Goal: Transaction & Acquisition: Book appointment/travel/reservation

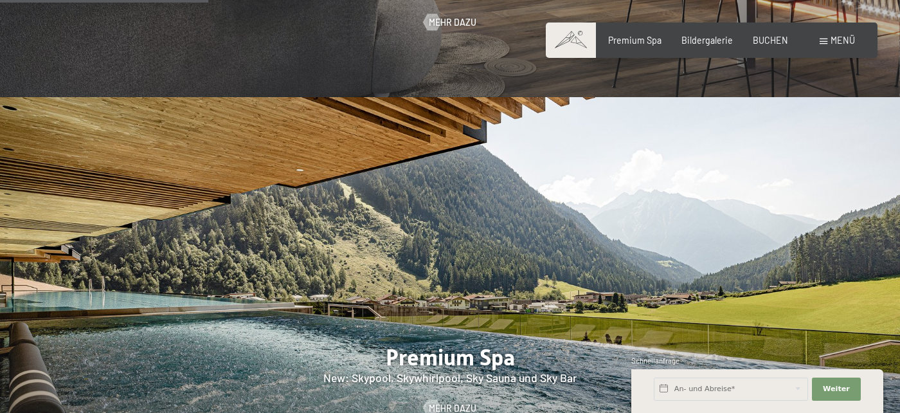
scroll to position [1341, 0]
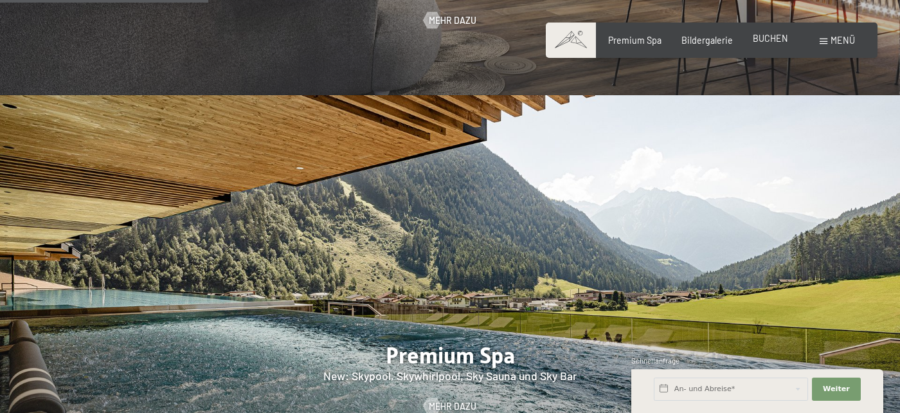
click at [787, 40] on span "BUCHEN" at bounding box center [770, 38] width 35 height 11
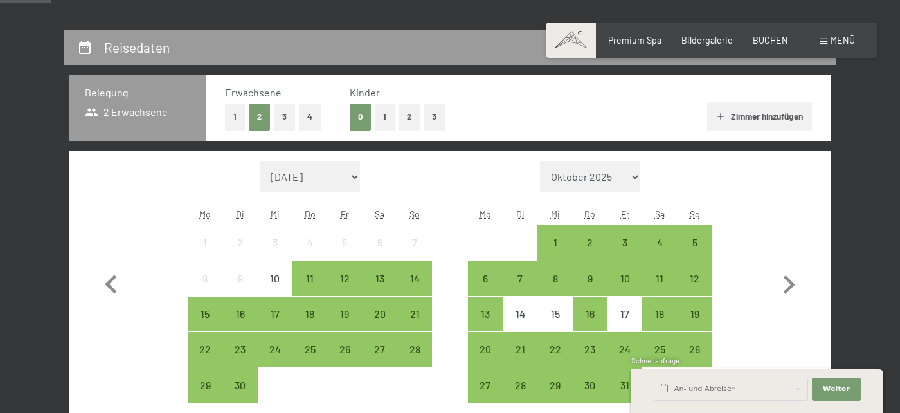
scroll to position [280, 0]
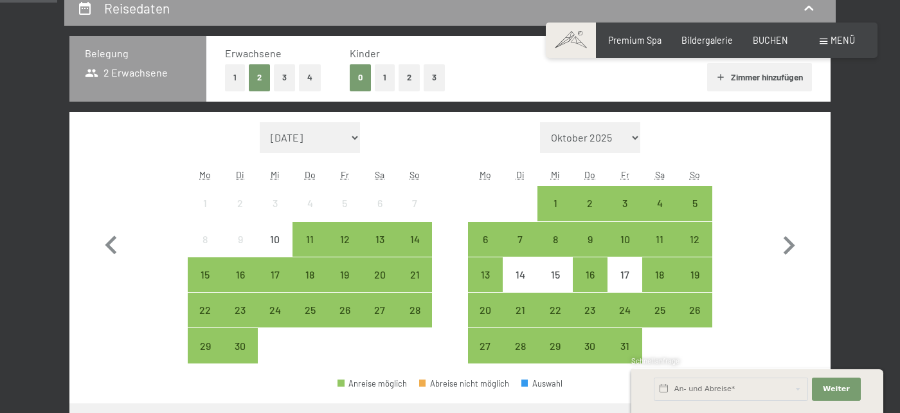
click at [231, 84] on button "1" at bounding box center [235, 77] width 20 height 26
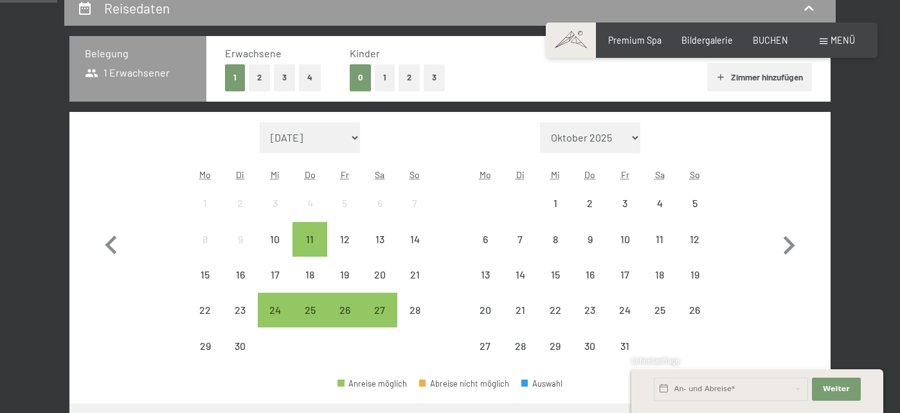
click at [385, 79] on button "1" at bounding box center [385, 77] width 20 height 26
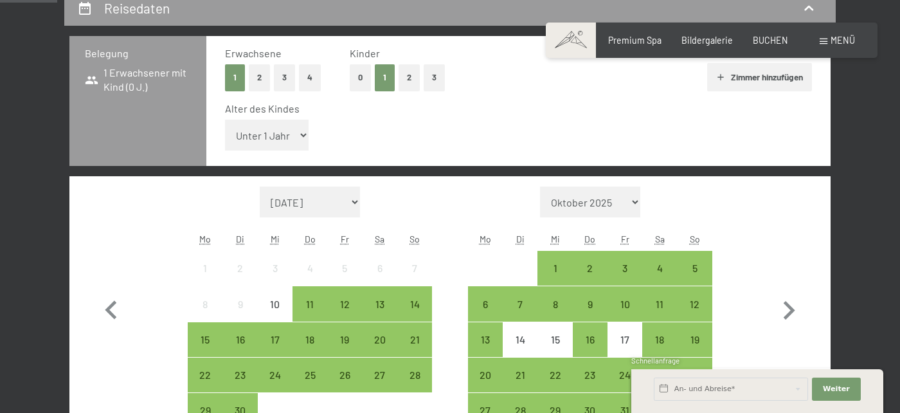
click at [225, 120] on select "Unter 1 Jahr 1 Jahr 2 Jahre 3 Jahre 4 Jahre 5 Jahre 6 Jahre 7 Jahre 8 Jahre 9 J…" at bounding box center [267, 135] width 84 height 31
select select "13"
click option "13 Jahre" at bounding box center [0, 0] width 0 height 0
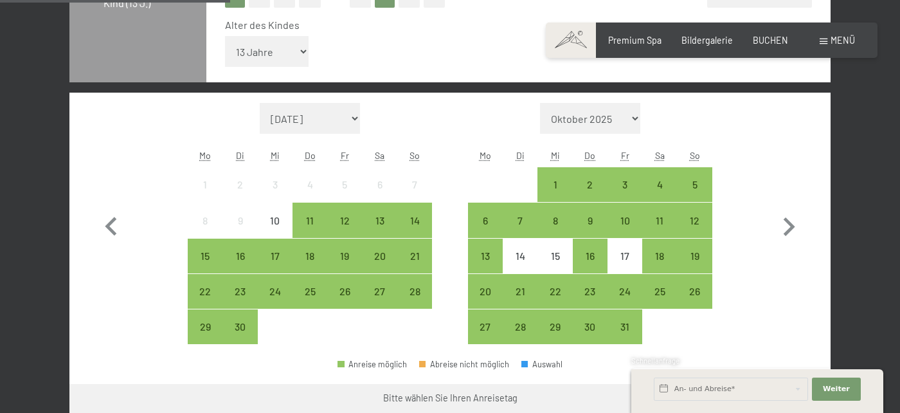
scroll to position [366, 0]
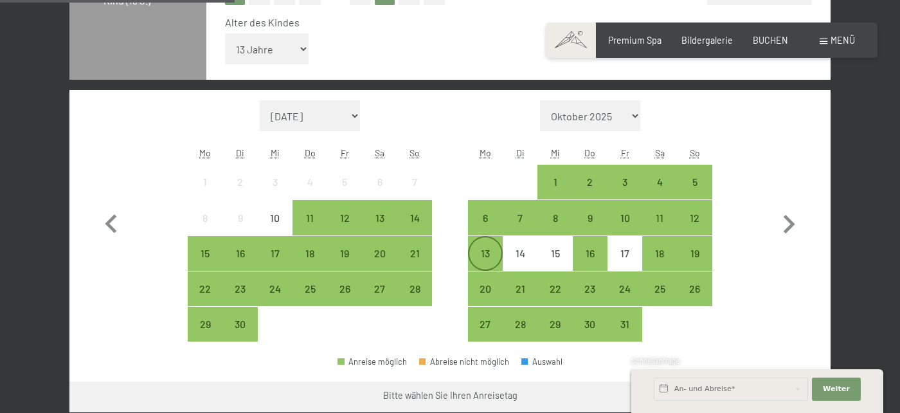
click at [493, 261] on div "13" at bounding box center [485, 264] width 32 height 32
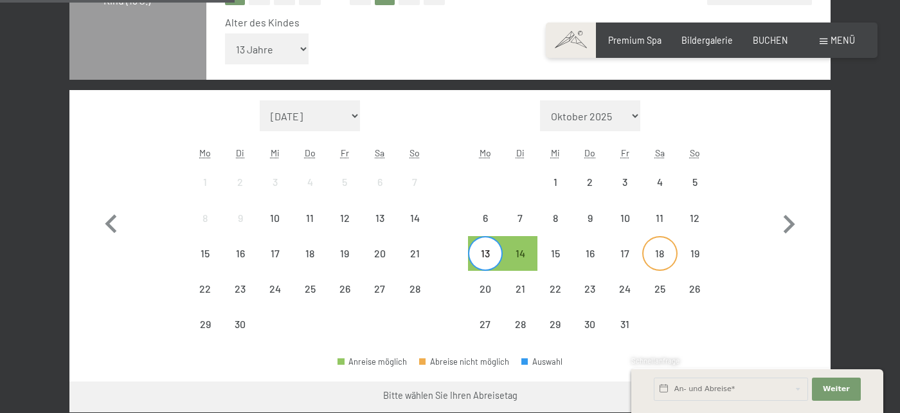
click at [651, 255] on div "18" at bounding box center [660, 264] width 32 height 32
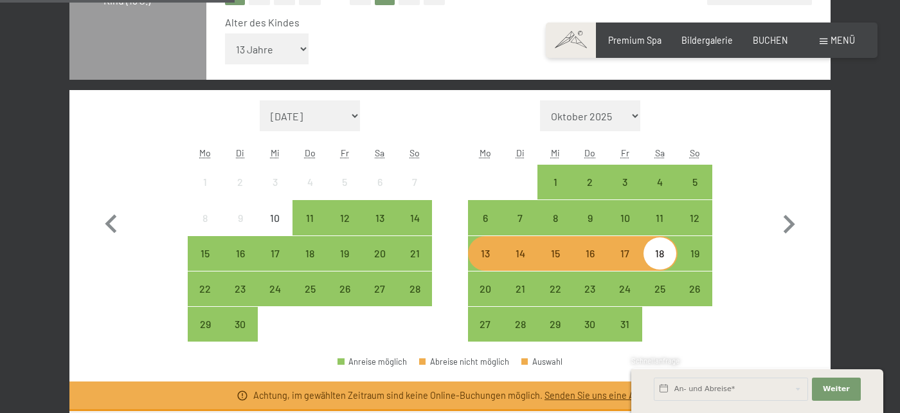
click at [666, 260] on div "18" at bounding box center [660, 264] width 32 height 32
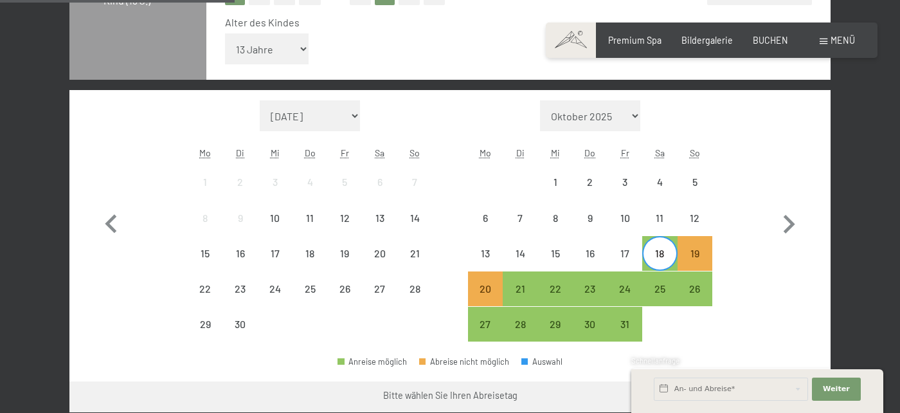
click at [738, 218] on div "Monat/Jahr September 2025 Oktober 2025 November 2025 Dezember 2025 Januar 2026 …" at bounding box center [451, 221] width 716 height 242
click at [689, 216] on div "12" at bounding box center [695, 229] width 32 height 32
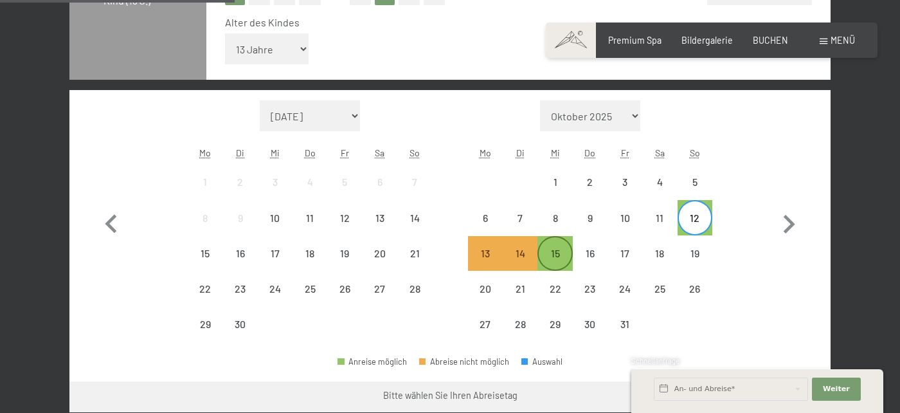
click at [563, 255] on div "15" at bounding box center [555, 264] width 32 height 32
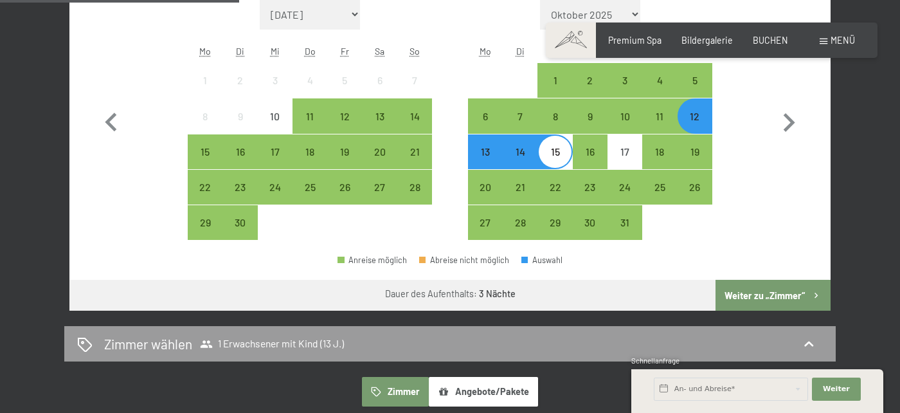
scroll to position [478, 0]
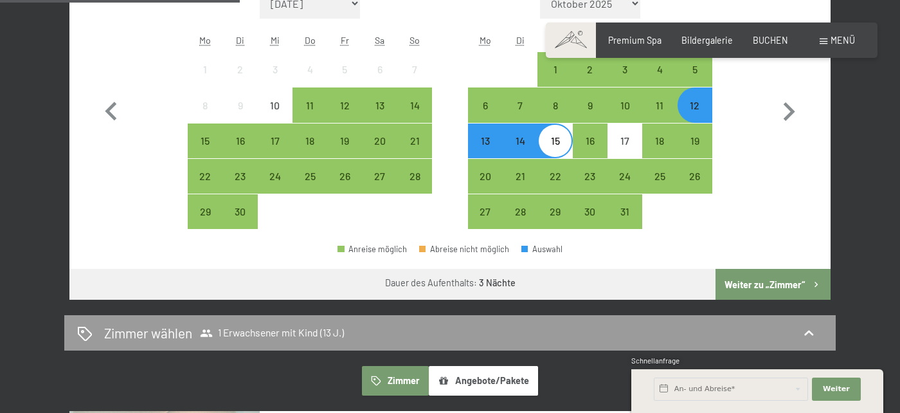
click at [772, 291] on button "Weiter zu „Zimmer“" at bounding box center [773, 284] width 115 height 31
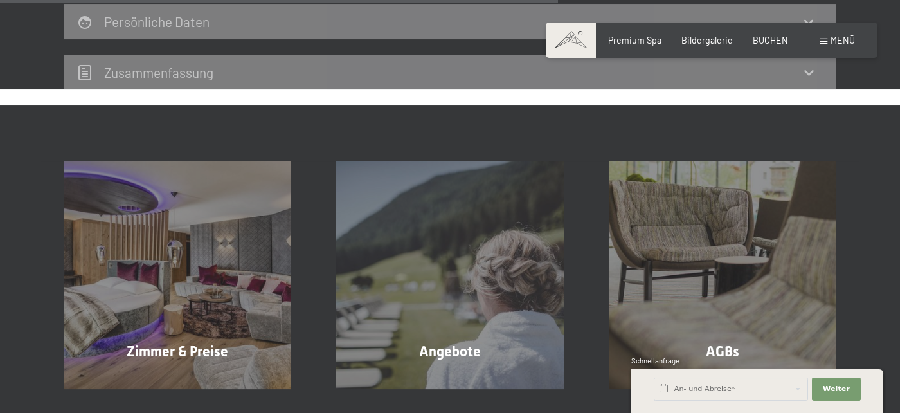
scroll to position [859, 0]
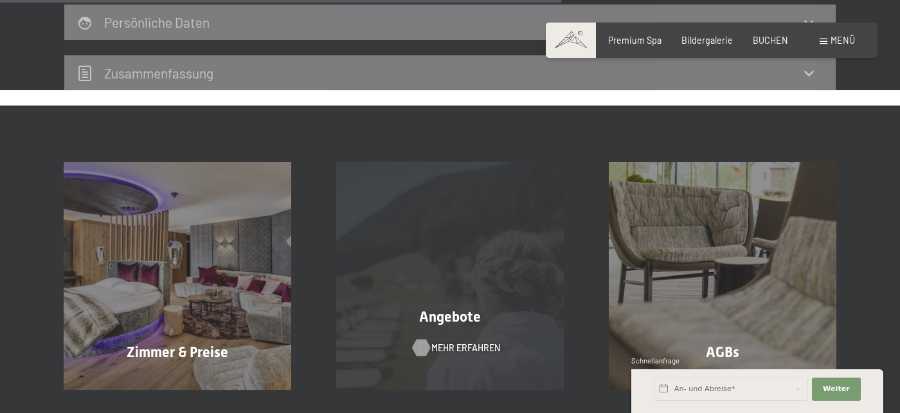
click at [440, 353] on span "Mehr erfahren" at bounding box center [465, 347] width 69 height 13
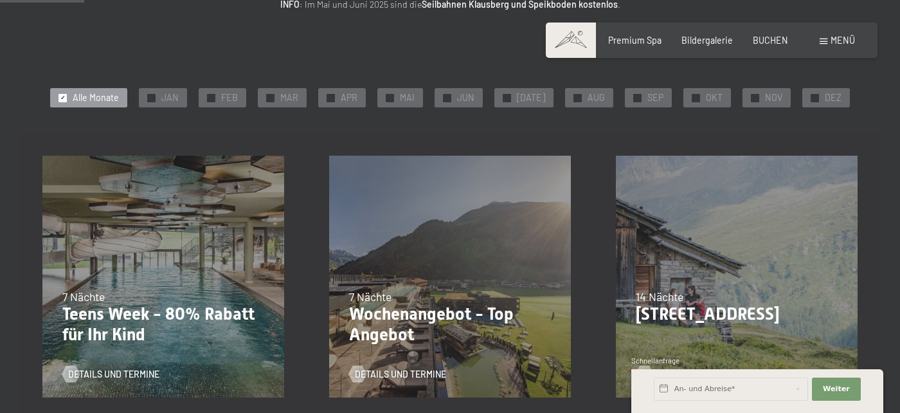
scroll to position [214, 0]
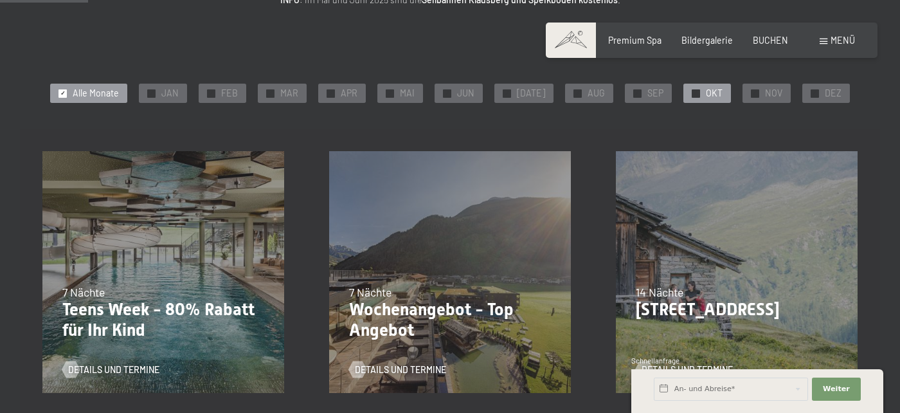
click at [706, 93] on span "OKT" at bounding box center [714, 93] width 17 height 13
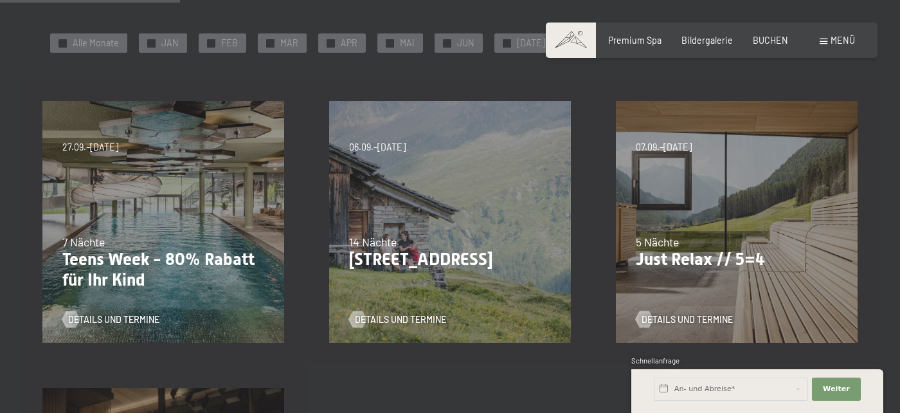
scroll to position [266, 0]
click at [673, 315] on span "Details und Termine" at bounding box center [700, 318] width 91 height 13
